Goal: Task Accomplishment & Management: Use online tool/utility

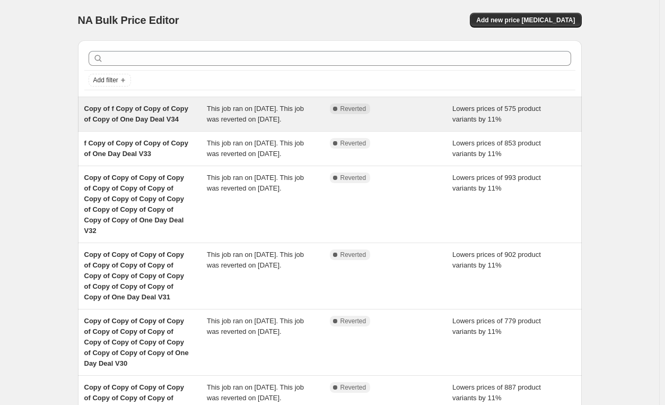
click at [337, 107] on icon at bounding box center [335, 109] width 4 height 4
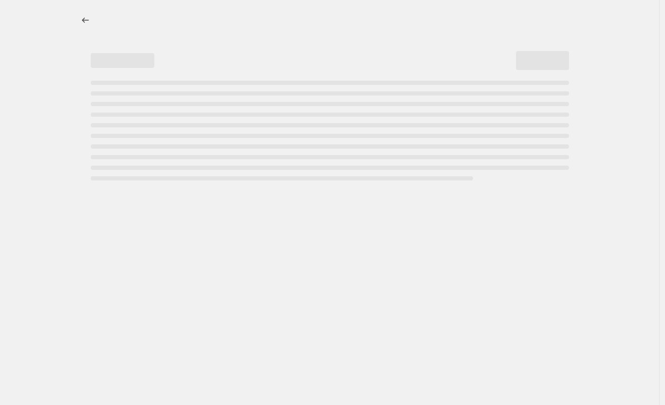
select select "percentage"
select select "pp"
select select "tag"
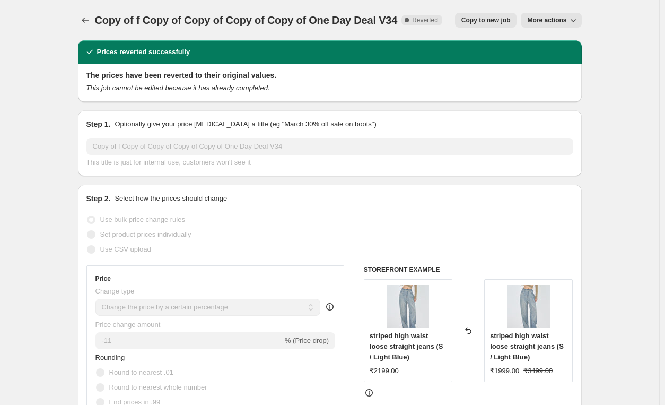
click at [496, 20] on span "Copy to new job" at bounding box center [485, 20] width 49 height 8
select select "percentage"
select select "pp"
select select "tag"
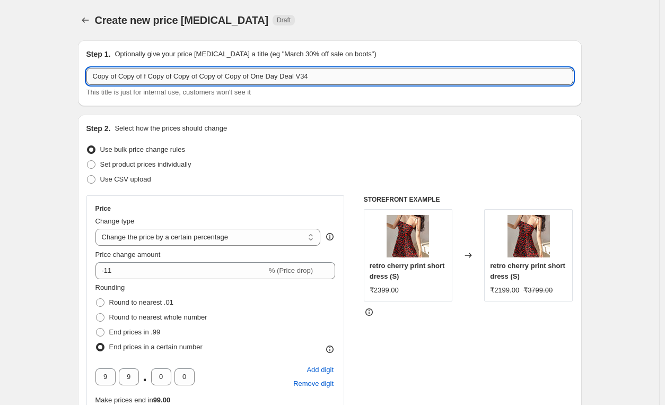
click at [391, 74] on input "Copy of Copy of f Copy of Copy of Copy of Copy of One Day Deal V34" at bounding box center [329, 76] width 487 height 17
type input "Copy of Copy of f Copy of Copy of Copy of Copy of One Day Deal V35"
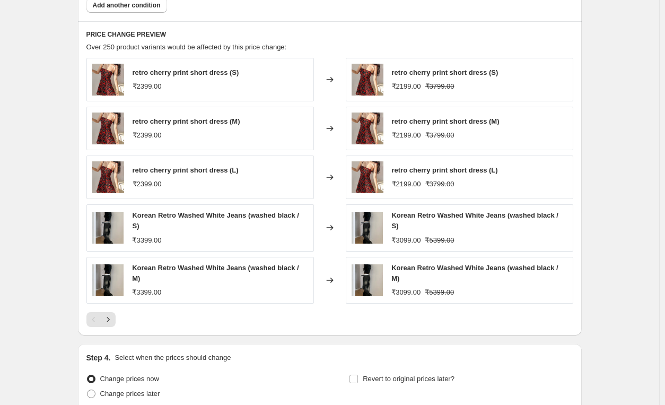
scroll to position [1041, 0]
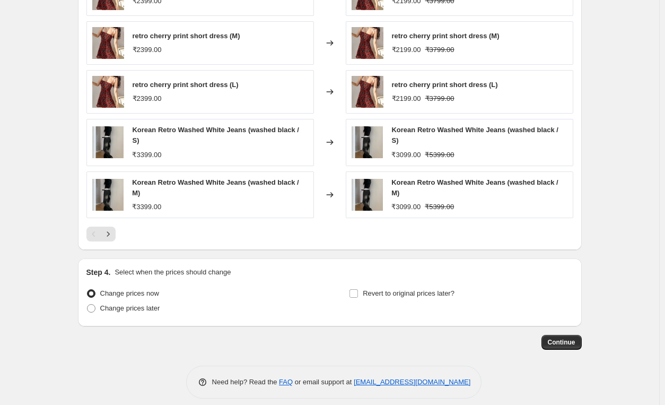
click at [566, 339] on button "Continue" at bounding box center [561, 342] width 40 height 15
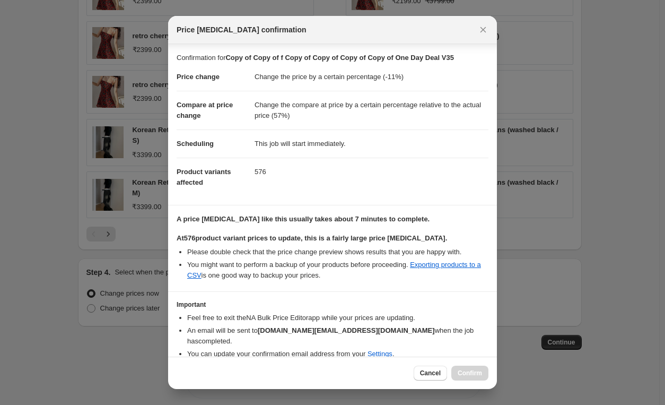
scroll to position [33, 0]
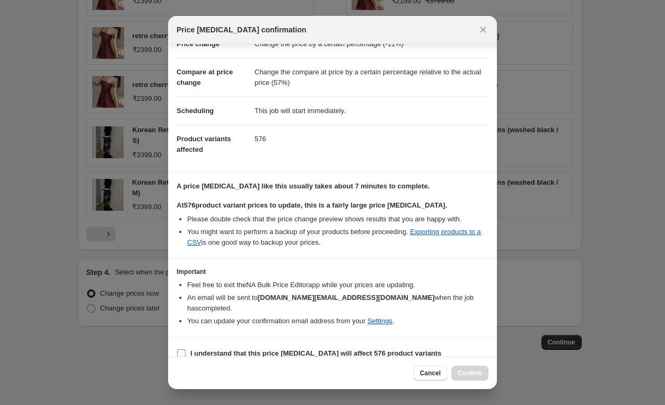
click at [224, 349] on b "I understand that this price [MEDICAL_DATA] will affect 576 product variants" at bounding box center [315, 353] width 251 height 8
click at [186, 349] on input "I understand that this price [MEDICAL_DATA] will affect 576 product variants" at bounding box center [181, 353] width 8 height 8
checkbox input "true"
click at [469, 371] on span "Confirm" at bounding box center [470, 373] width 24 height 8
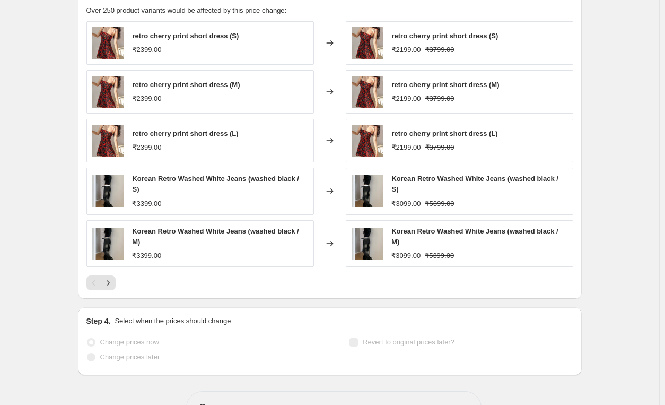
scroll to position [1069, 0]
select select "percentage"
select select "pp"
select select "tag"
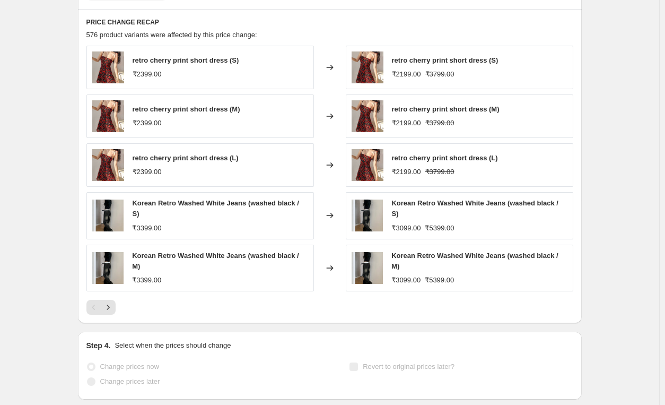
scroll to position [0, 0]
